Goal: Information Seeking & Learning: Learn about a topic

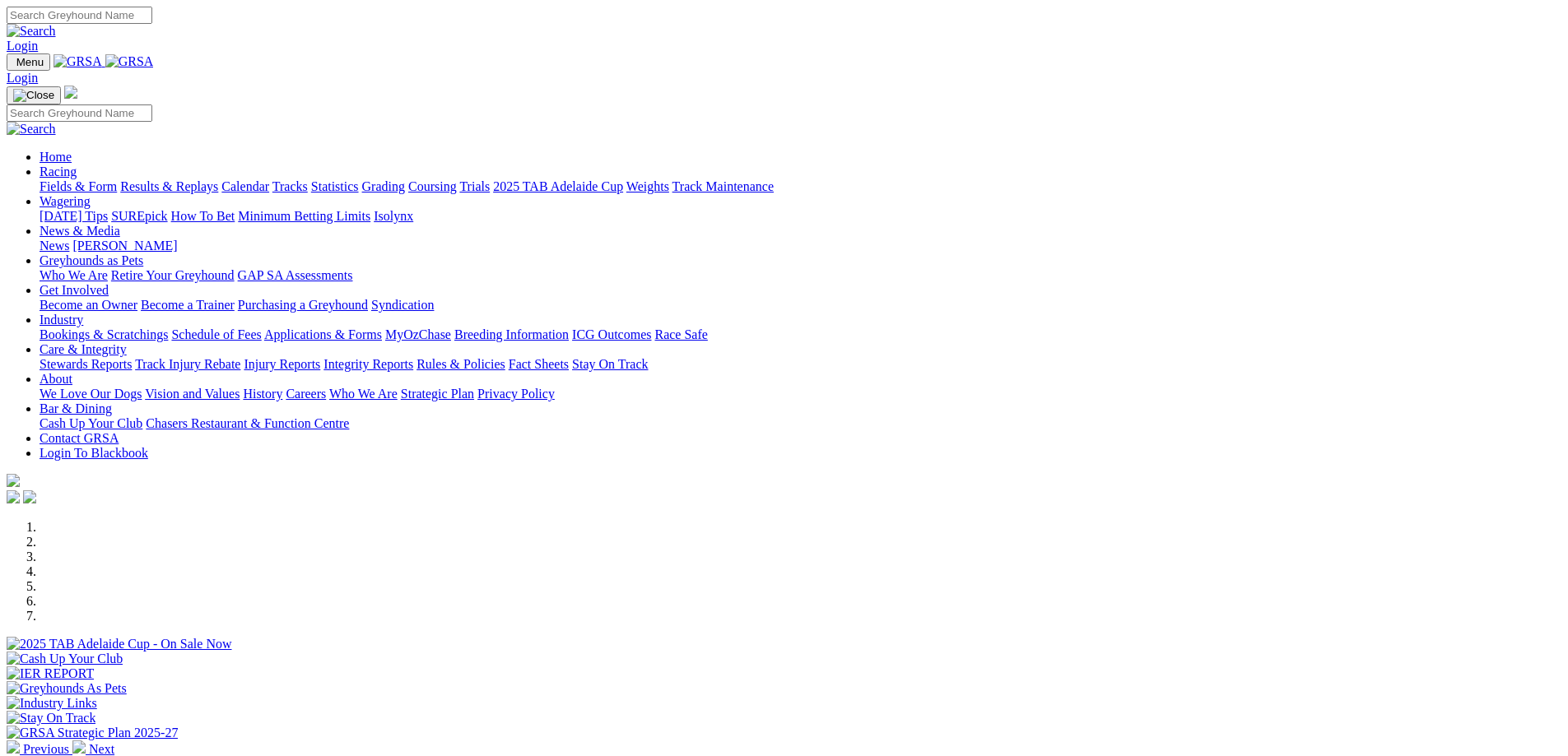
scroll to position [411, 0]
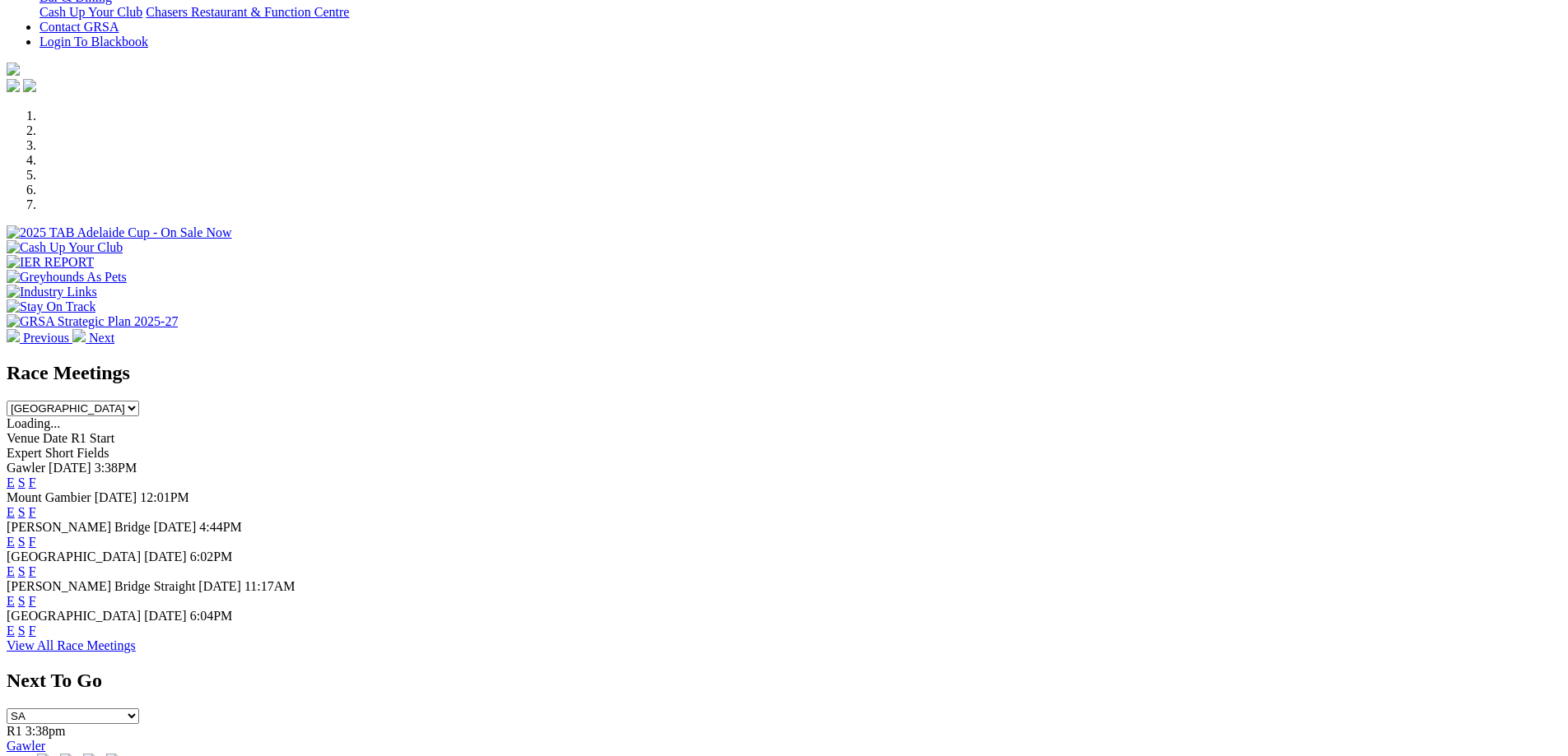
click at [37, 637] on link "F" at bounding box center [33, 630] width 8 height 14
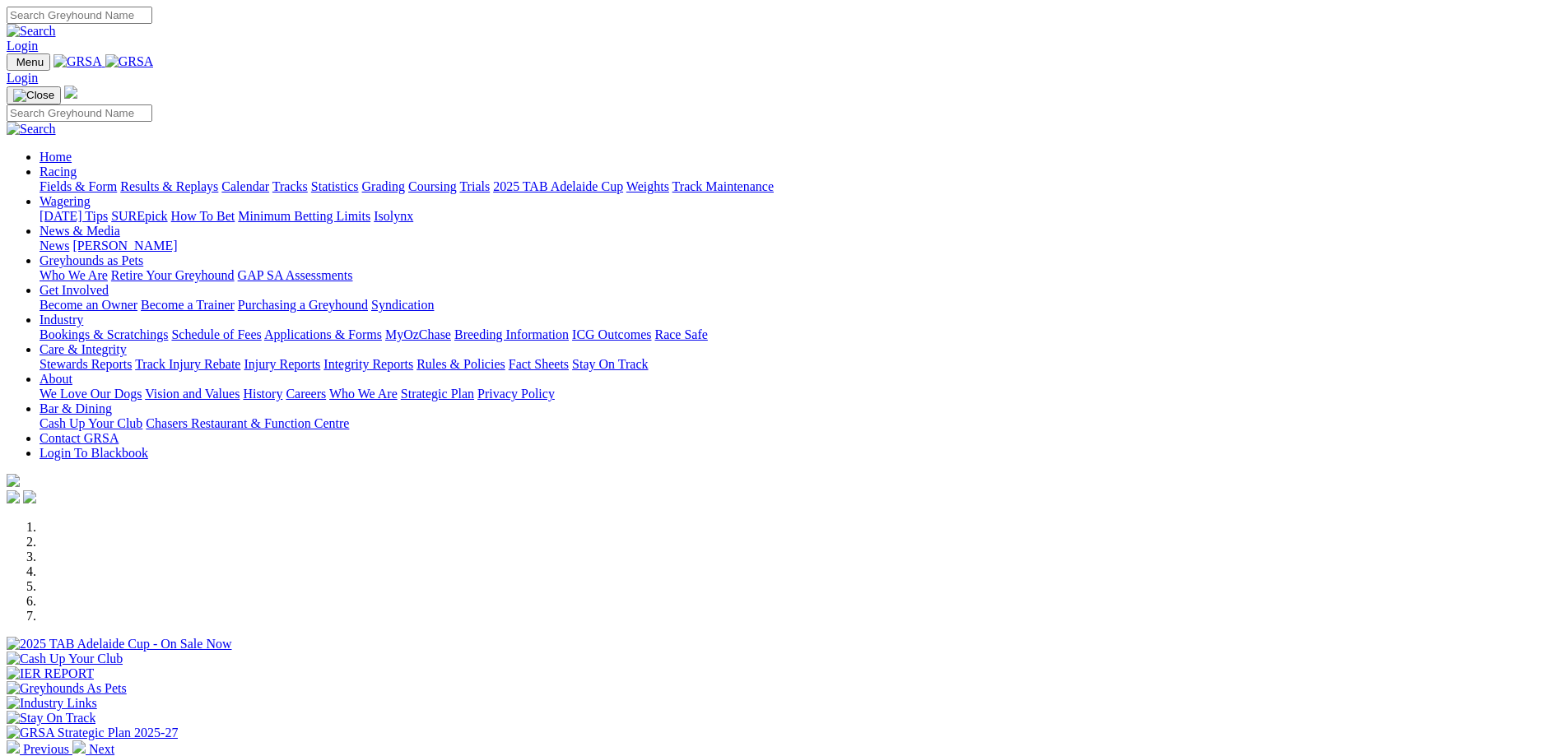
click at [76, 164] on link "Racing" at bounding box center [57, 171] width 37 height 14
click at [405, 179] on link "Grading" at bounding box center [383, 186] width 43 height 14
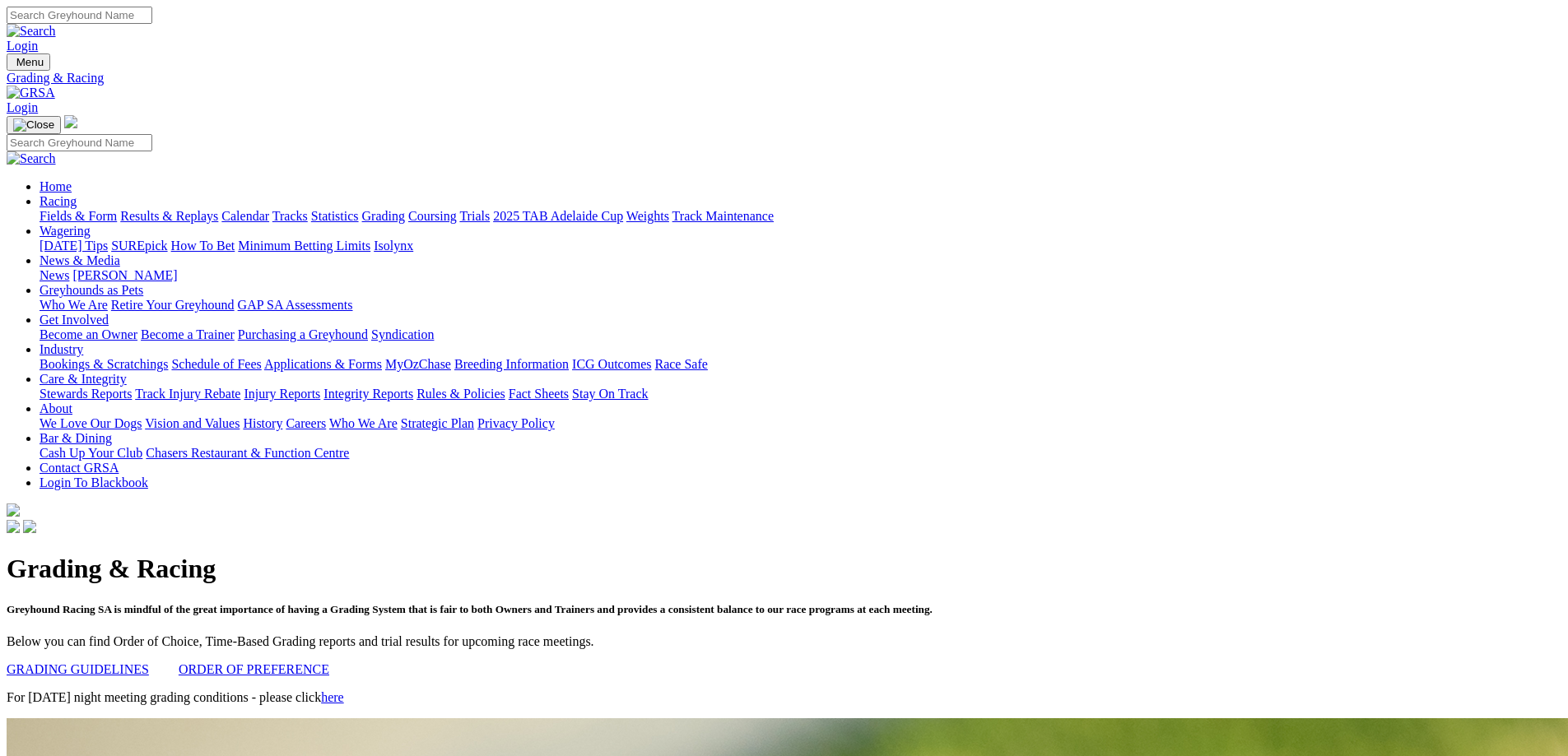
click at [127, 372] on link "Care & Integrity" at bounding box center [83, 378] width 87 height 14
click at [132, 387] on link "Stewards Reports" at bounding box center [85, 393] width 92 height 14
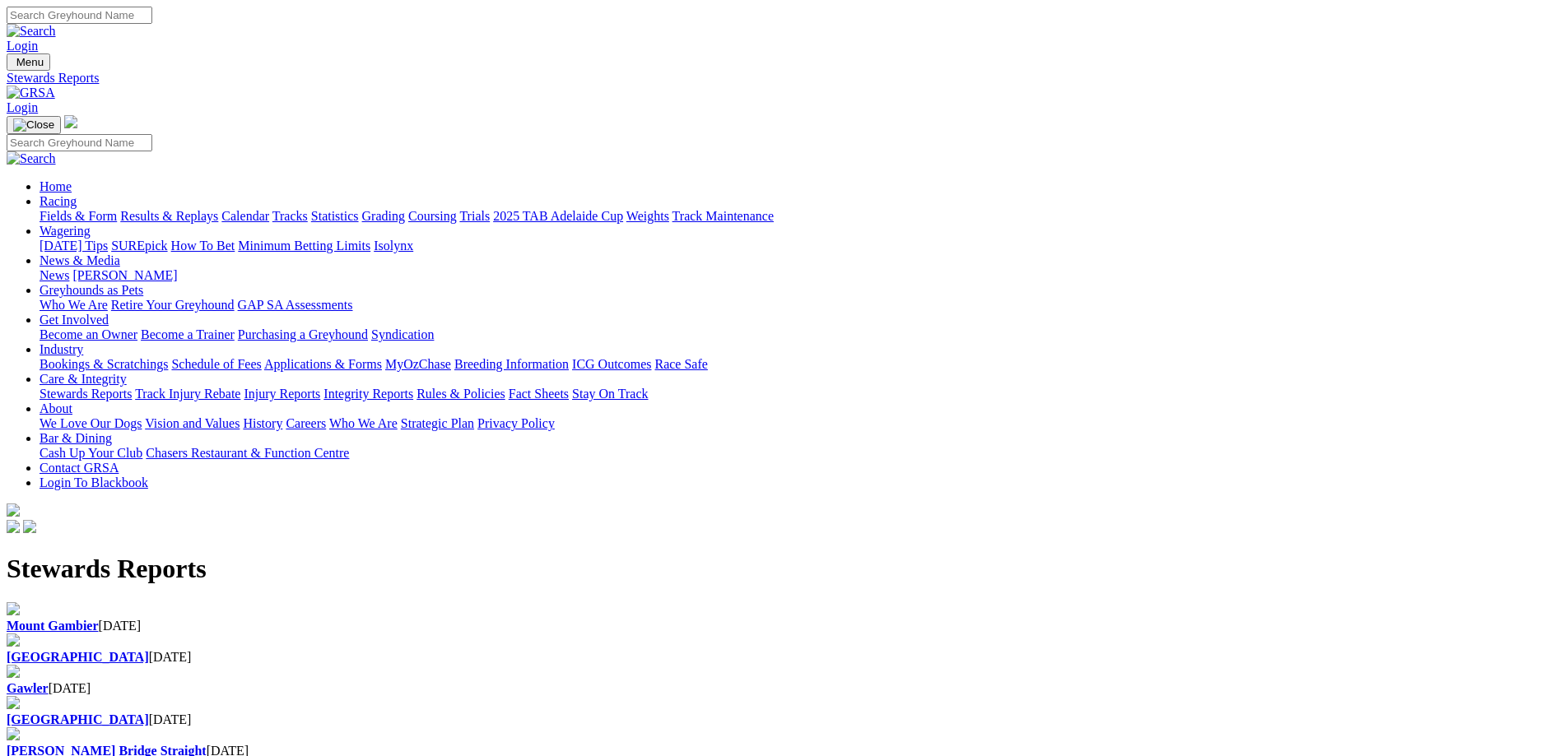
click at [925, 713] on div "Angle Park 02 Sep 2025" at bounding box center [784, 720] width 1555 height 15
click at [413, 387] on link "Integrity Reports" at bounding box center [367, 393] width 89 height 14
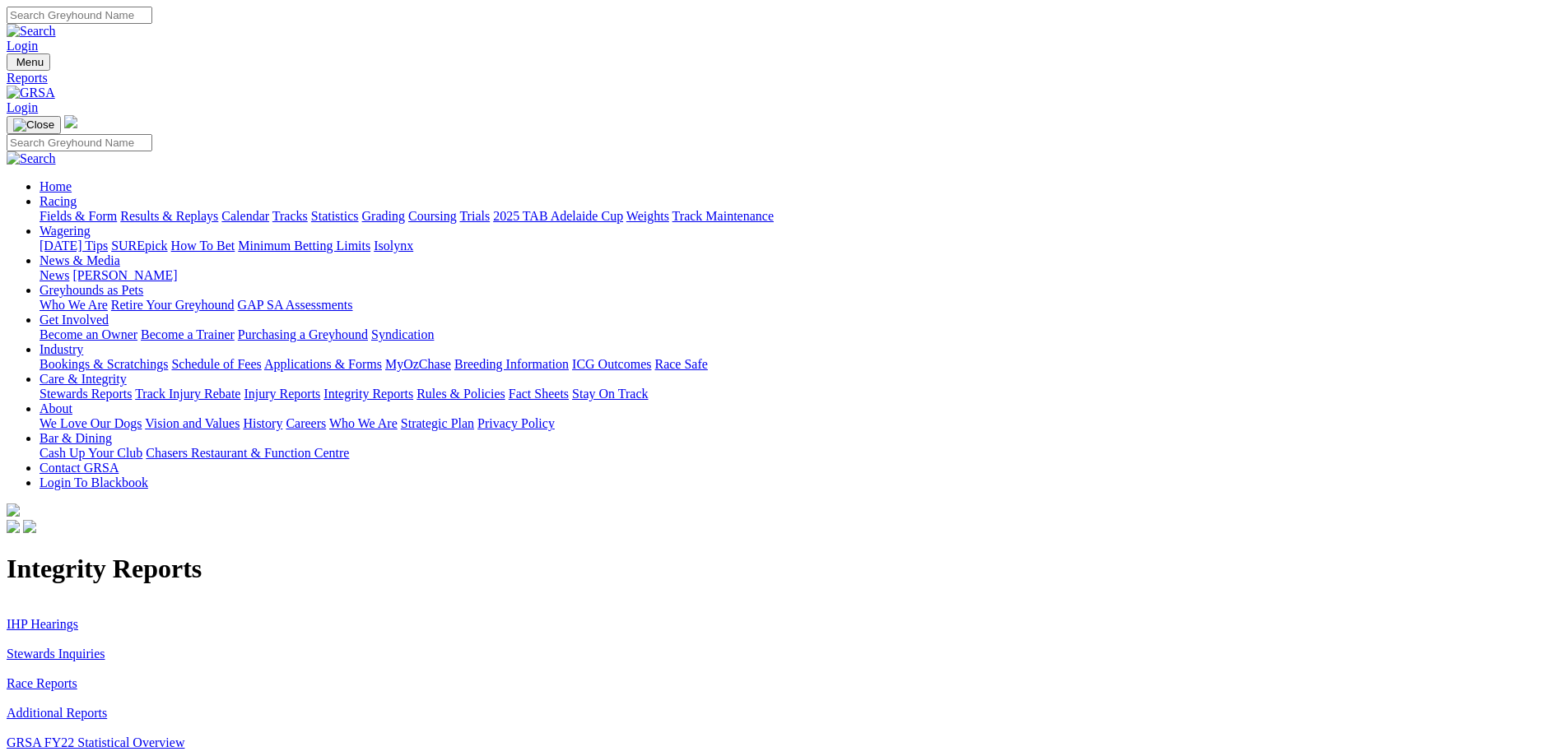
click at [105, 647] on link "Stewards Inquiries" at bounding box center [55, 654] width 99 height 14
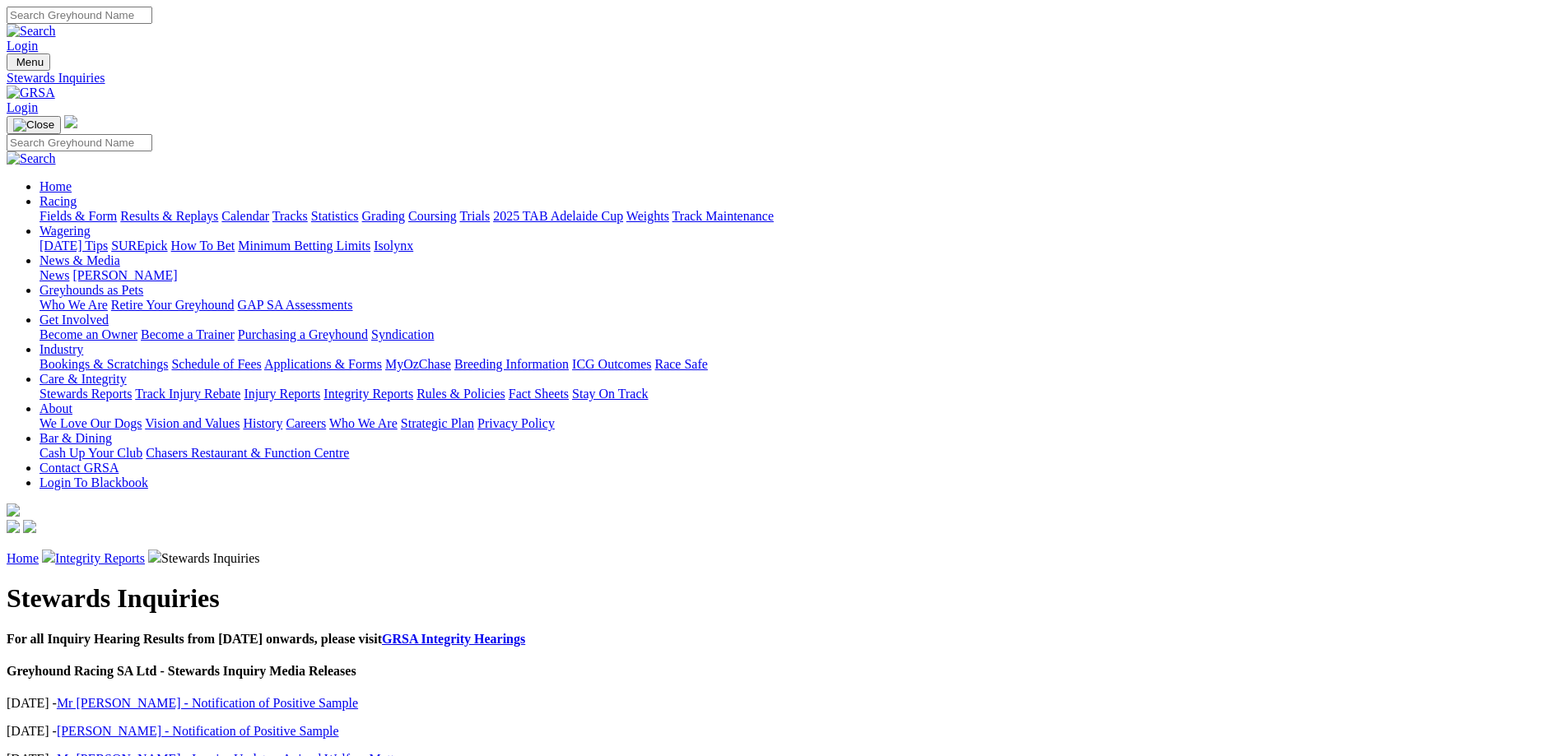
click at [410, 752] on link "Mr [PERSON_NAME] - Inquiry Update - Animal Welfare Matters" at bounding box center [233, 759] width 353 height 14
click at [525, 632] on link "GRSA Integrity Hearings" at bounding box center [453, 639] width 143 height 14
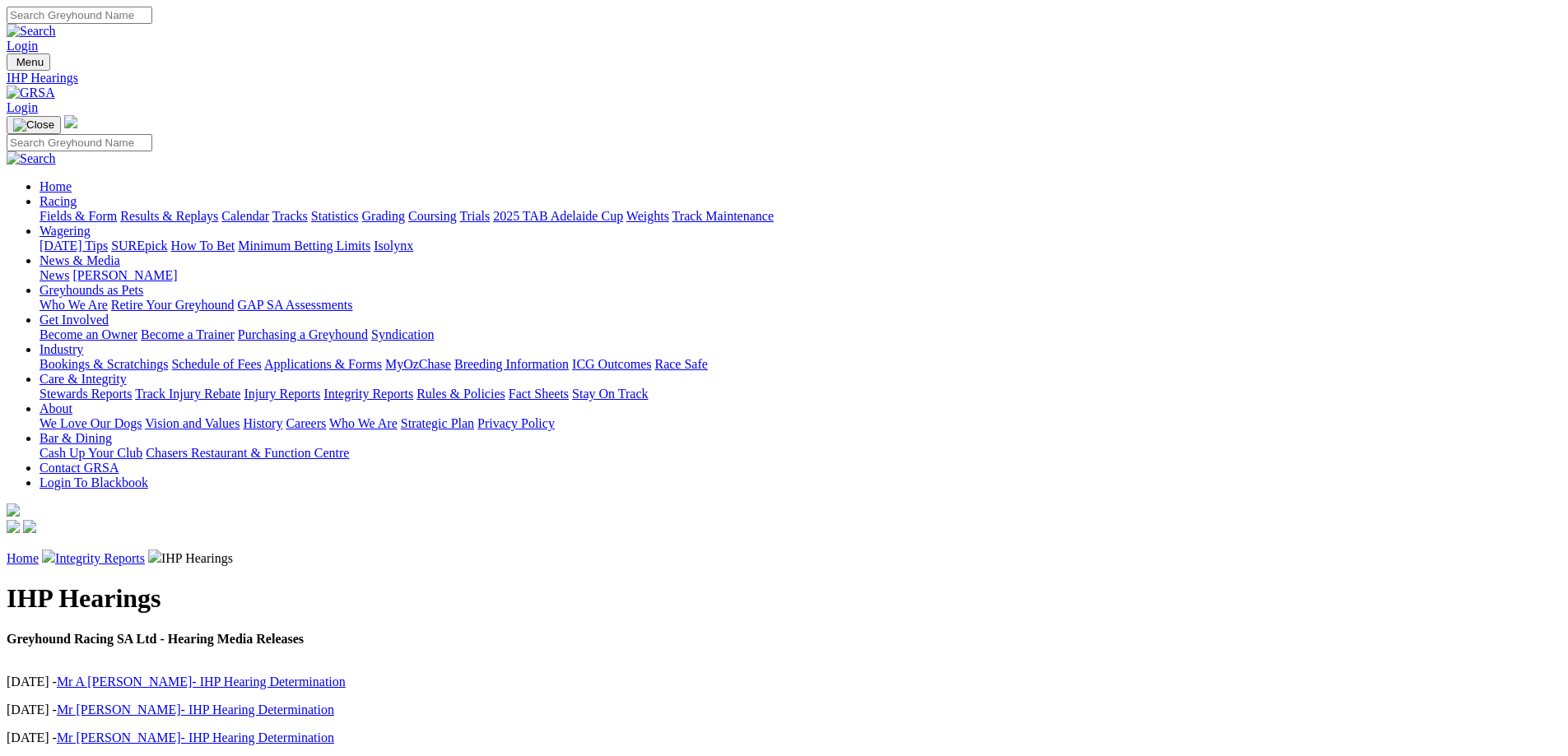
click at [132, 387] on link "Stewards Reports" at bounding box center [85, 393] width 92 height 14
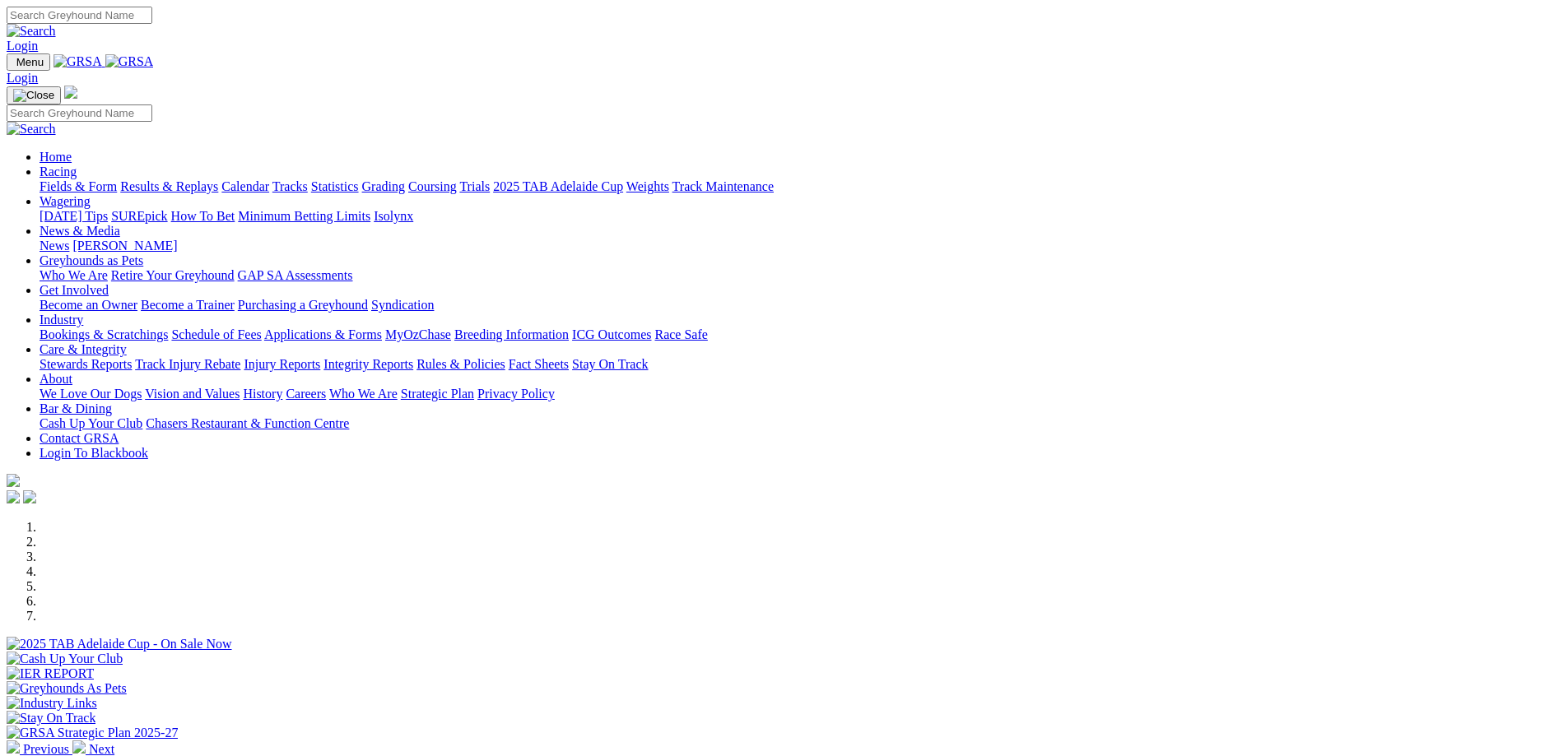
click at [76, 164] on link "Racing" at bounding box center [57, 171] width 37 height 14
click at [405, 179] on link "Grading" at bounding box center [383, 186] width 43 height 14
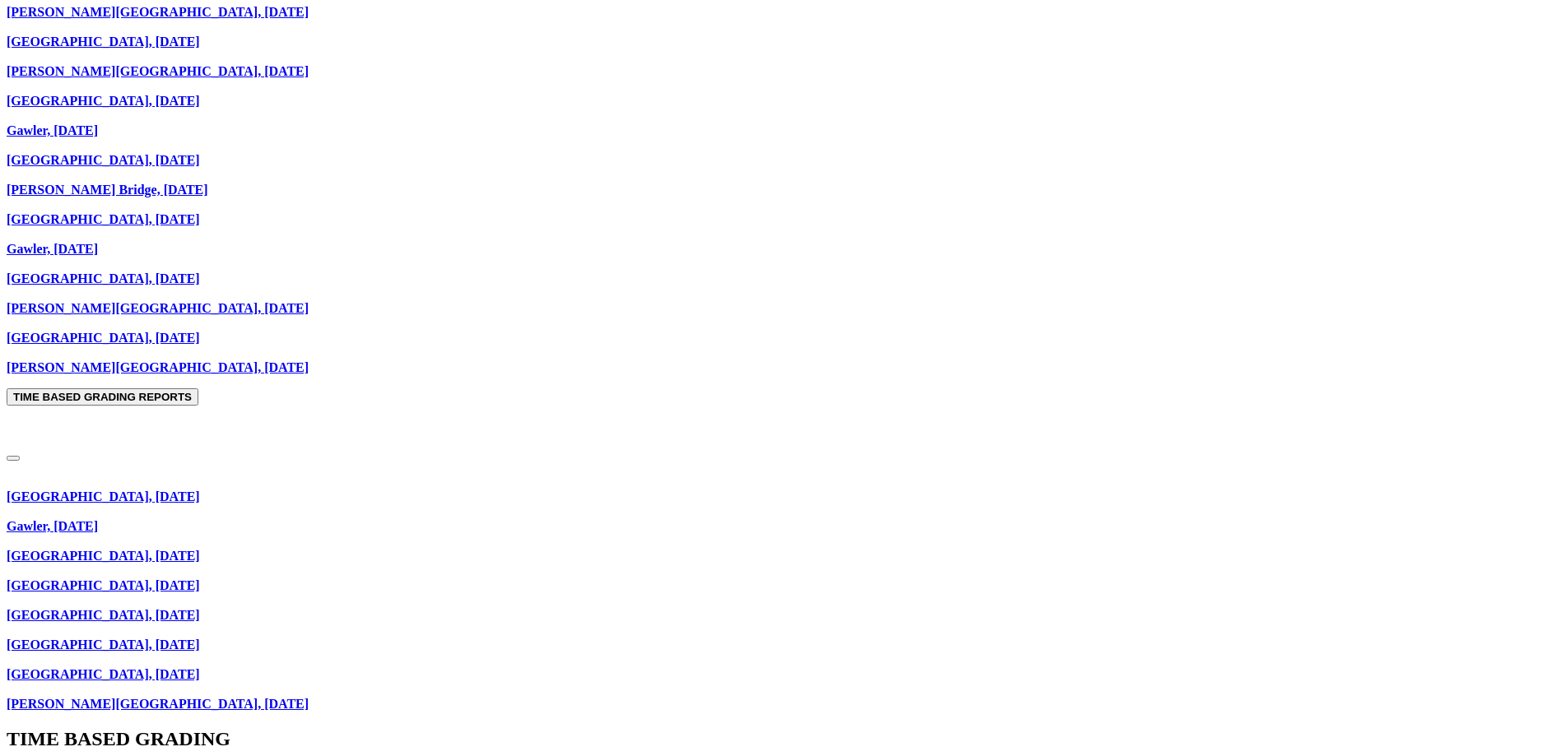
scroll to position [905, 0]
